Goal: Task Accomplishment & Management: Complete application form

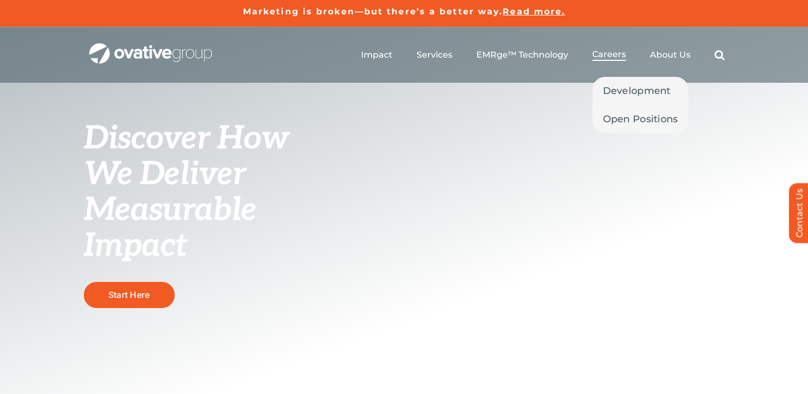
click at [613, 59] on span "Careers" at bounding box center [609, 54] width 34 height 11
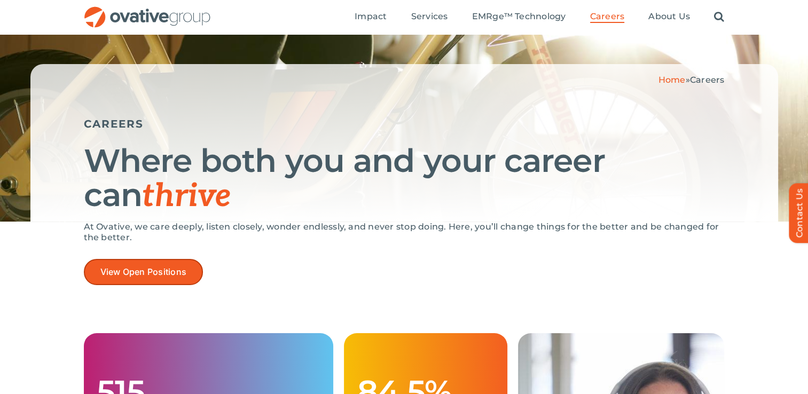
click at [115, 279] on link "View Open Positions" at bounding box center [144, 272] width 120 height 26
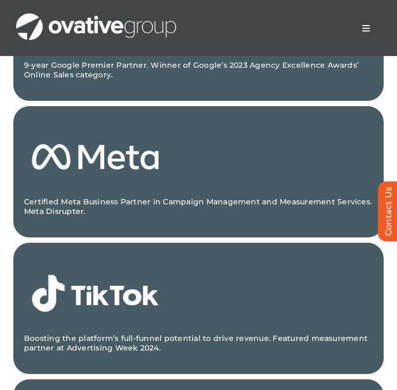
scroll to position [1547, 0]
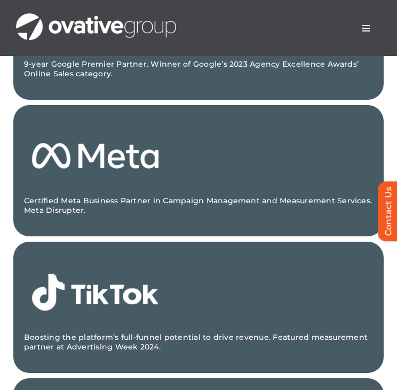
click at [369, 22] on button "Toggle Navigation" at bounding box center [366, 28] width 30 height 21
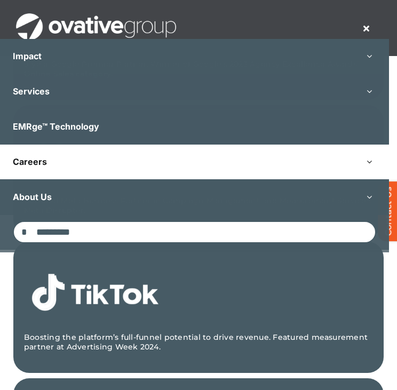
click at [132, 155] on link "Careers" at bounding box center [194, 162] width 389 height 35
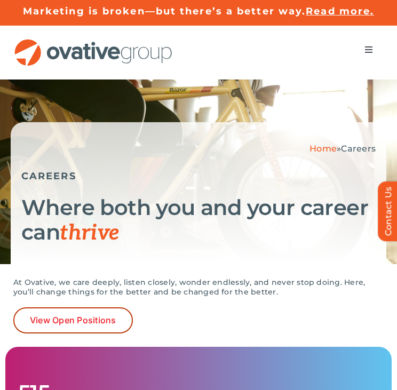
click at [90, 315] on span "View Open Positions" at bounding box center [73, 320] width 86 height 10
